Goal: Navigation & Orientation: Find specific page/section

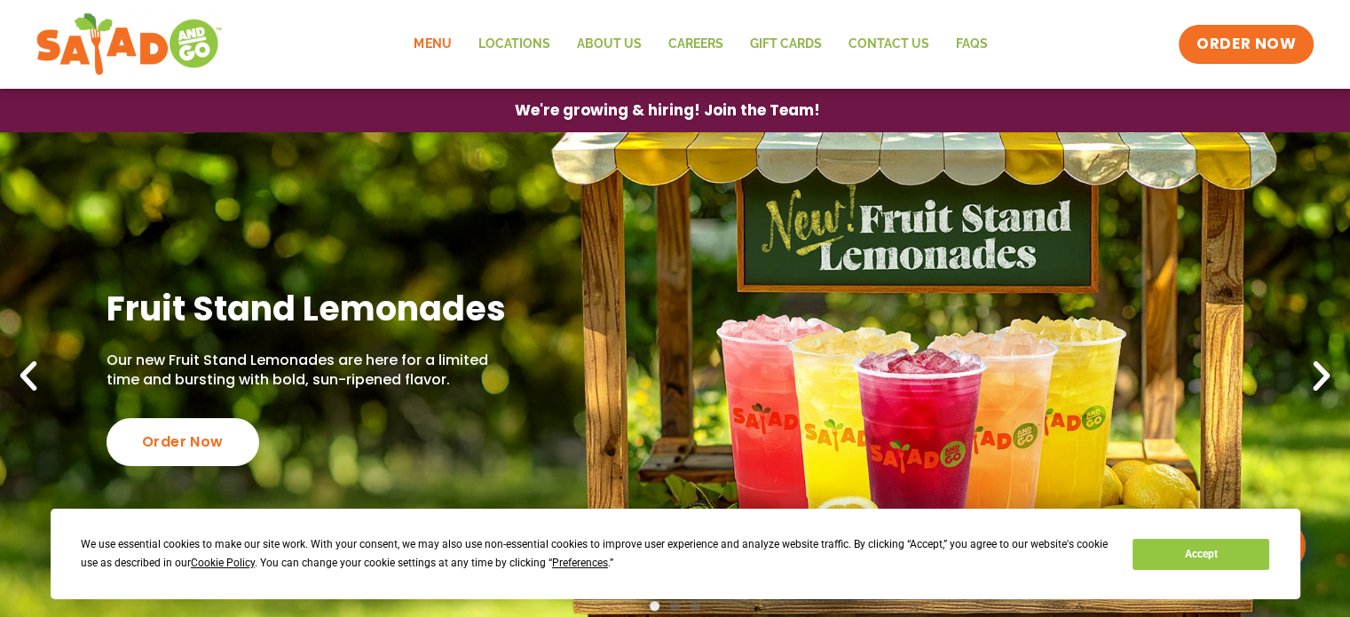
click at [440, 40] on link "Menu" at bounding box center [432, 44] width 64 height 41
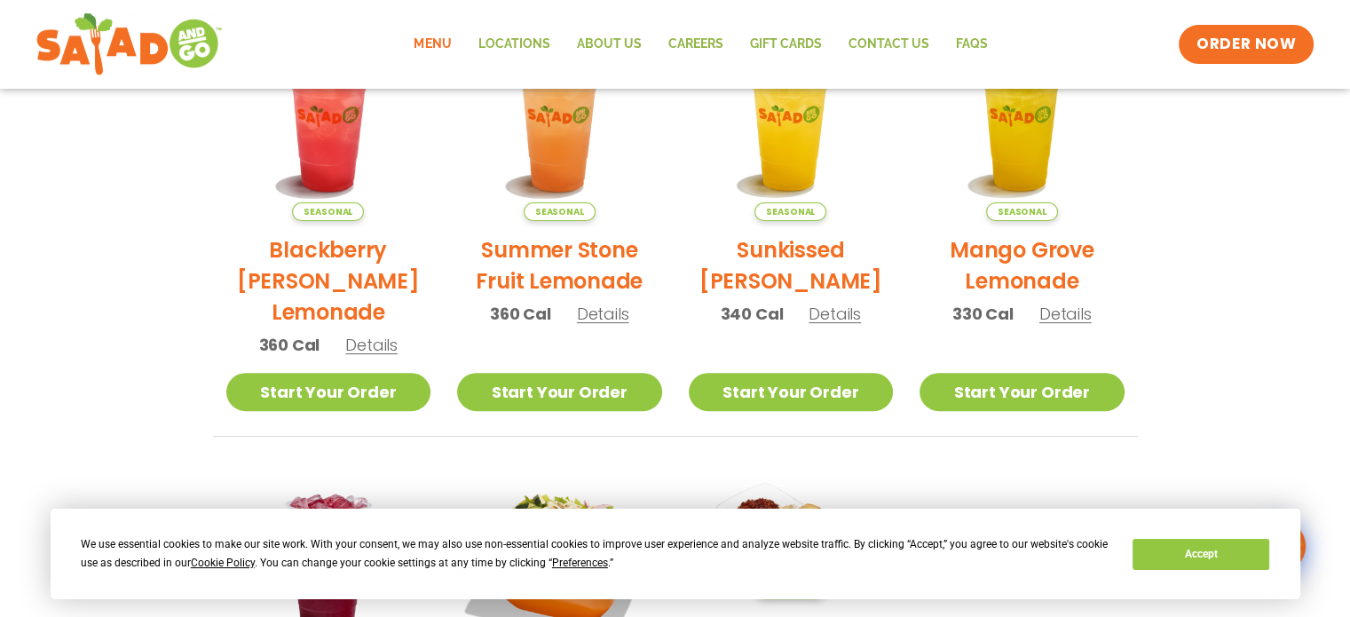
scroll to position [485, 0]
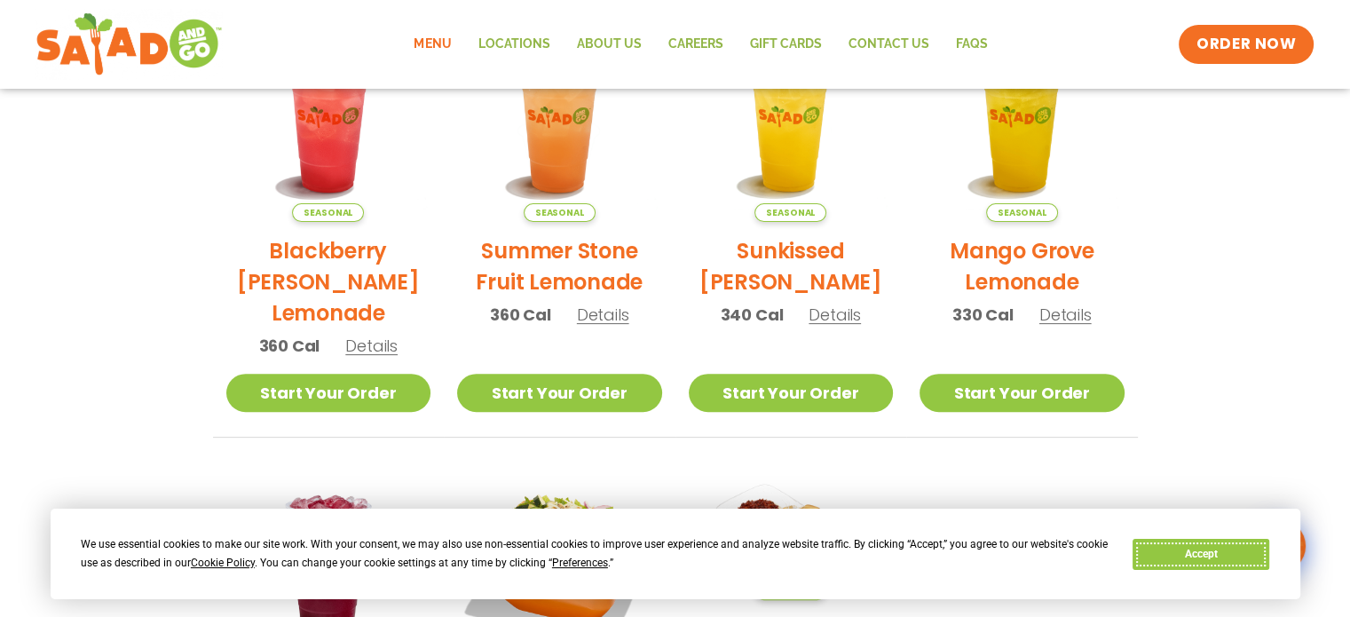
click at [1236, 550] on button "Accept" at bounding box center [1201, 554] width 137 height 31
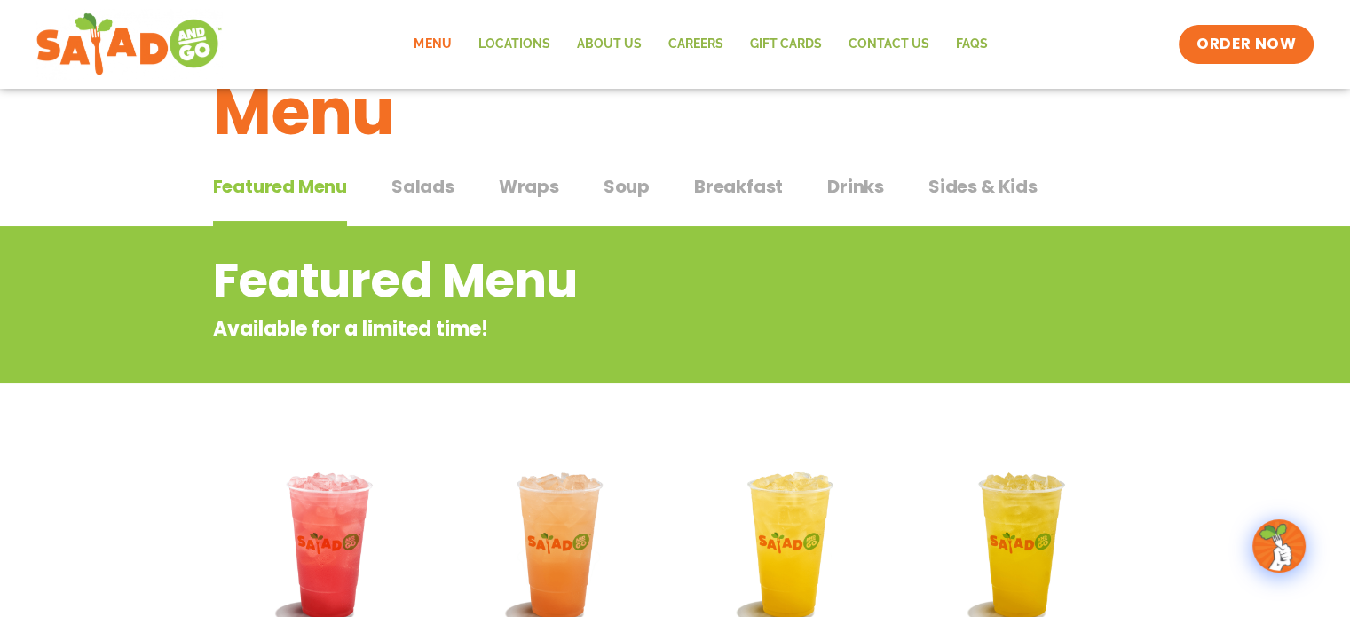
scroll to position [36, 0]
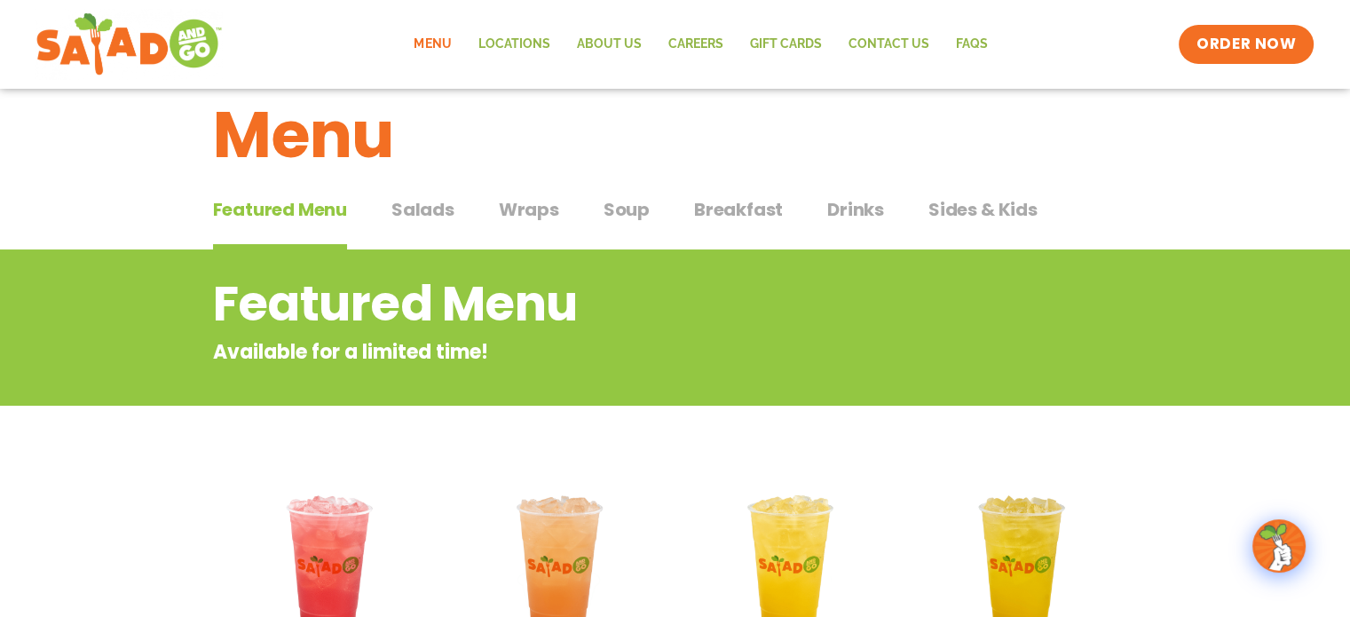
click at [421, 214] on span "Salads" at bounding box center [423, 209] width 63 height 27
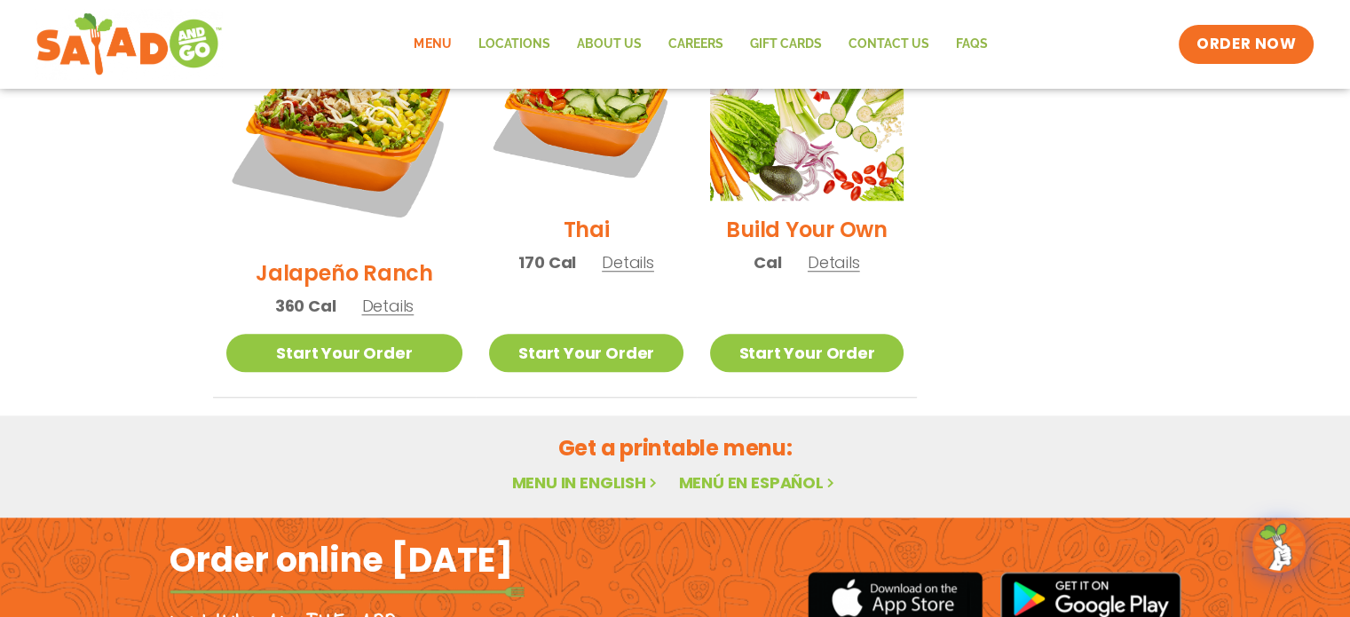
scroll to position [1454, 0]
